Goal: Task Accomplishment & Management: Manage account settings

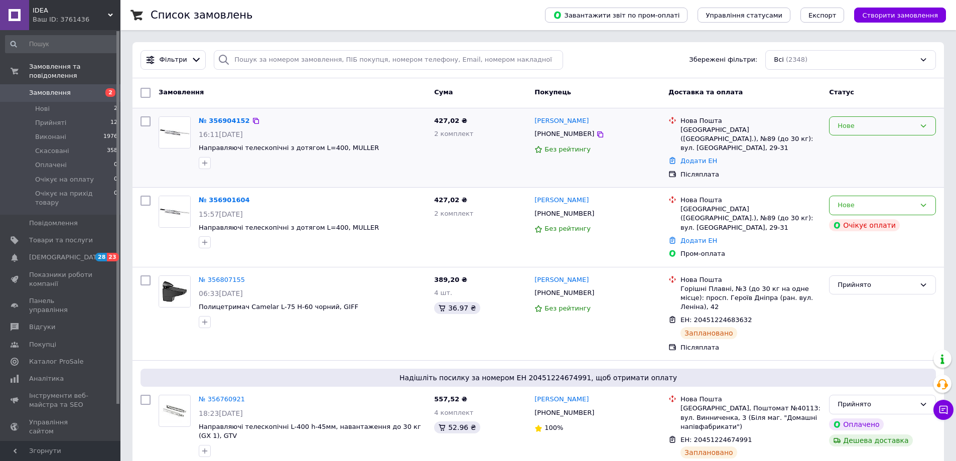
click at [894, 126] on div "Нове" at bounding box center [877, 126] width 78 height 11
click at [886, 145] on li "Прийнято" at bounding box center [883, 147] width 106 height 19
click at [909, 200] on div "Нове" at bounding box center [877, 205] width 78 height 11
click at [868, 254] on li "Скасовано" at bounding box center [883, 263] width 106 height 19
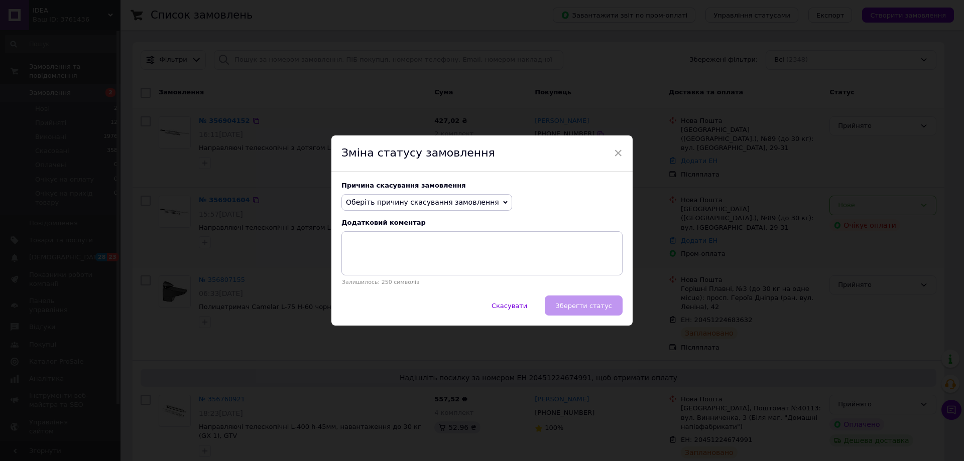
click at [458, 202] on span "Оберіть причину скасування замовлення" at bounding box center [422, 202] width 153 height 8
click at [380, 248] on li "Оплата не надійшла" at bounding box center [427, 250] width 170 height 14
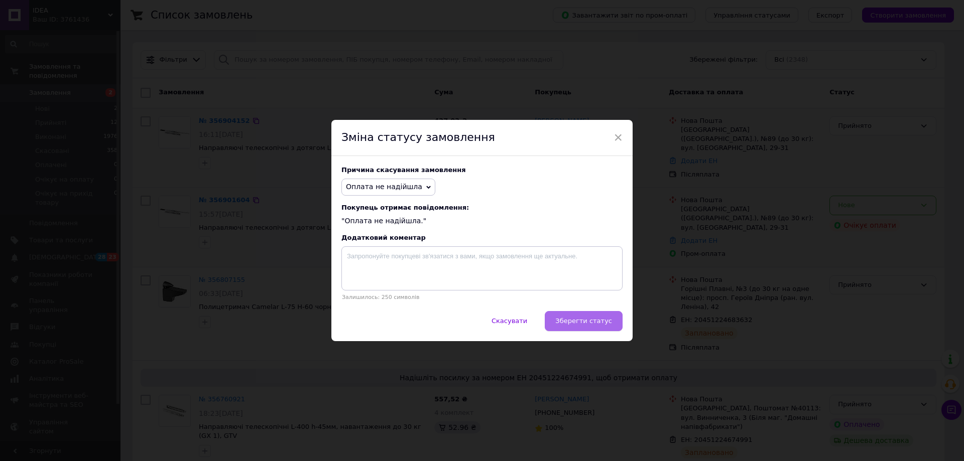
click at [598, 321] on span "Зберегти статус" at bounding box center [583, 321] width 57 height 8
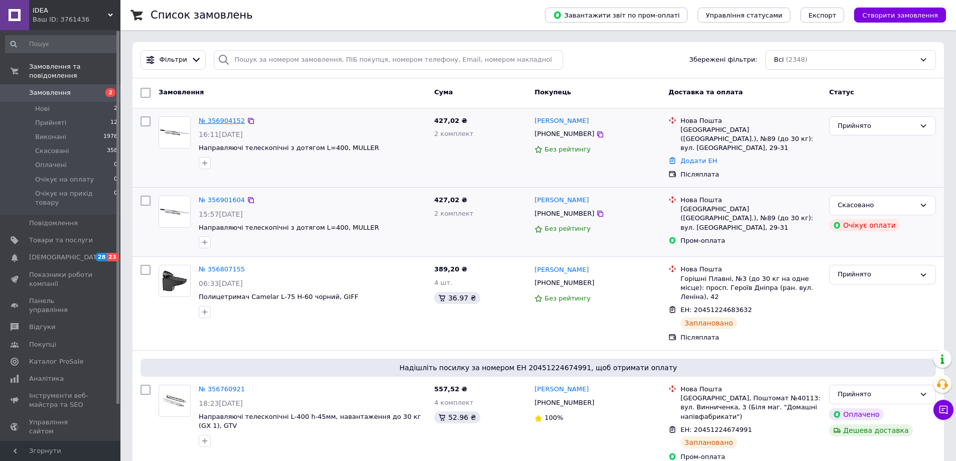
click at [226, 118] on link "№ 356904152" at bounding box center [222, 121] width 46 height 8
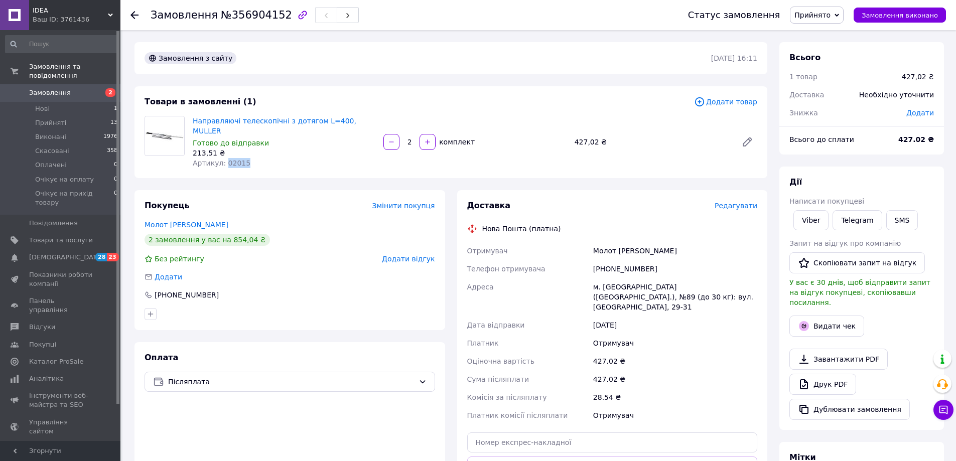
drag, startPoint x: 222, startPoint y: 153, endPoint x: 247, endPoint y: 152, distance: 24.1
click at [247, 158] on div "Артикул: 02015" at bounding box center [284, 163] width 183 height 10
copy span "02015"
